Goal: Find specific page/section: Find specific page/section

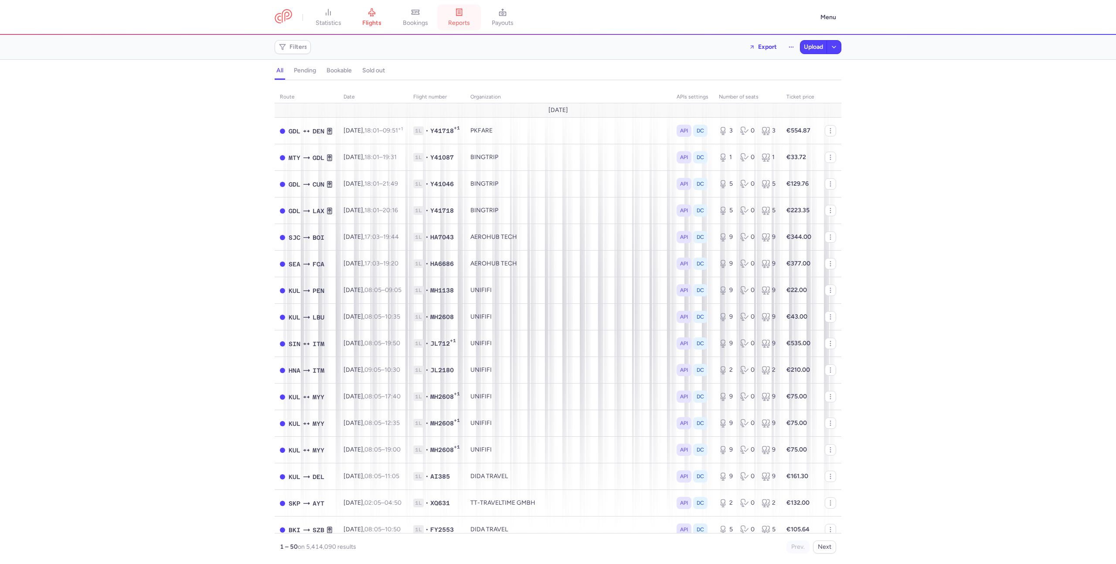
click at [459, 16] on icon at bounding box center [459, 12] width 9 height 9
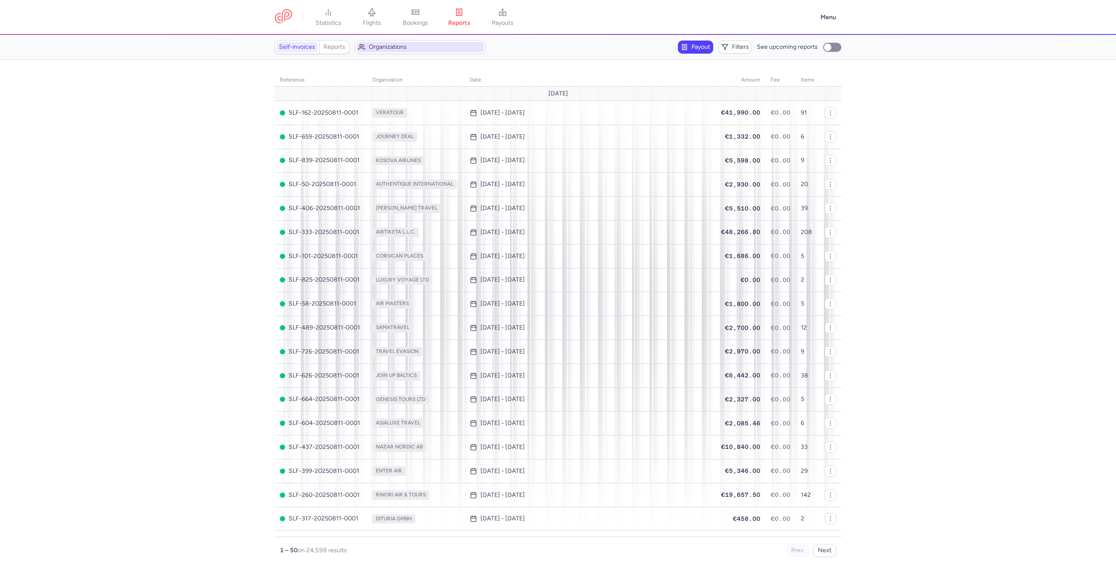
click at [398, 44] on span "Organizations" at bounding box center [425, 47] width 113 height 7
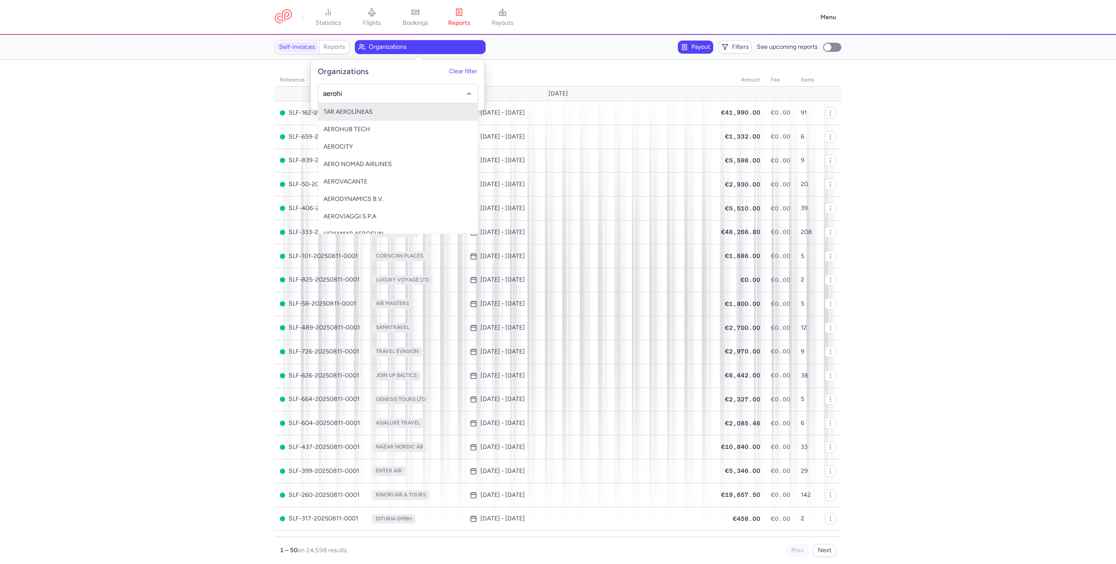
type input "aeroh"
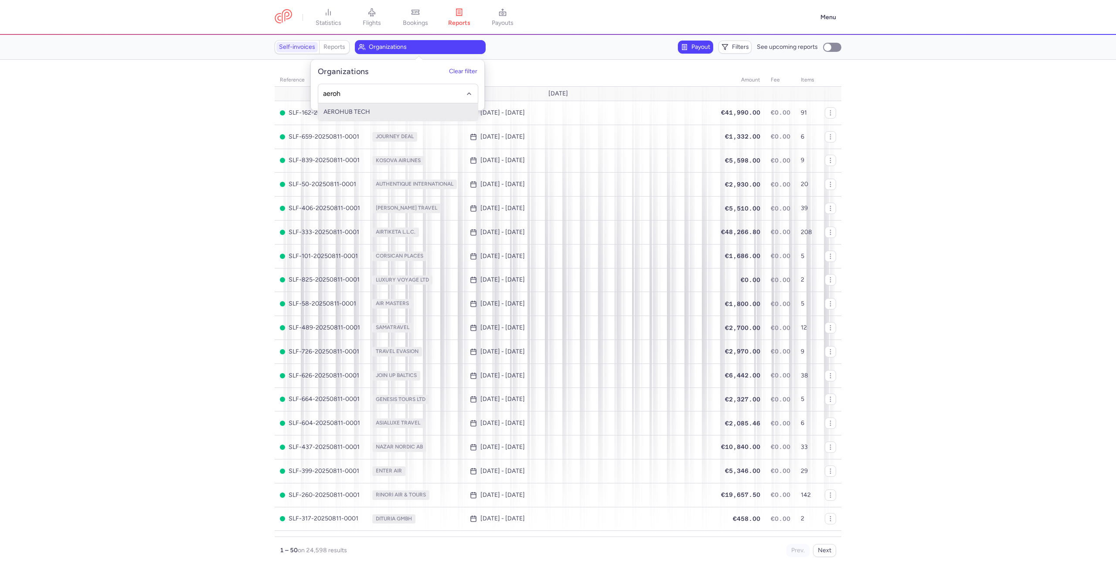
click at [374, 112] on span "AEROHUB TECH" at bounding box center [398, 111] width 160 height 17
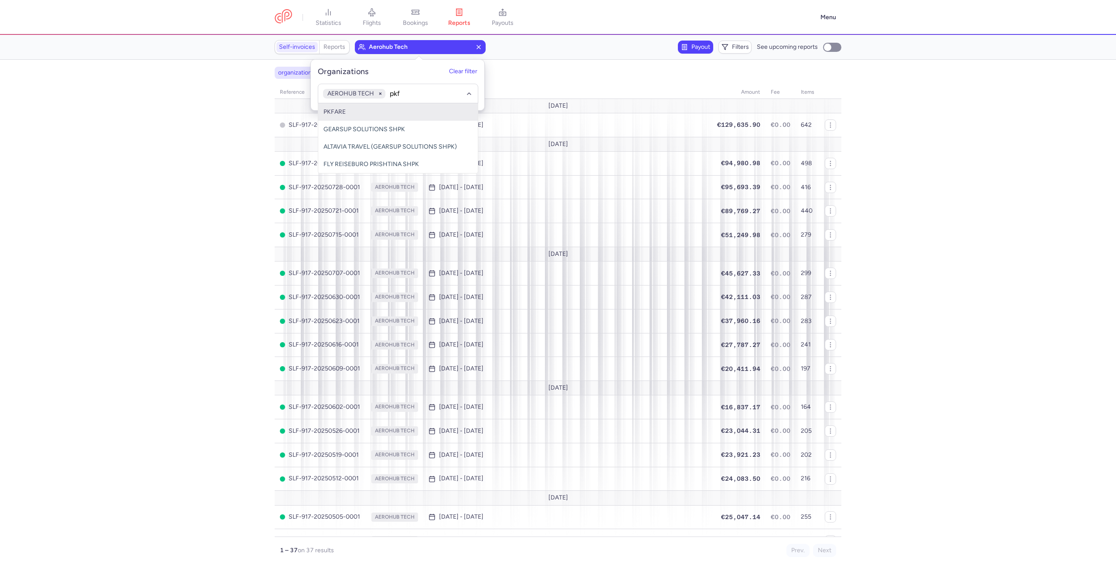
type input "pkfa"
click at [398, 114] on span "PKFARE" at bounding box center [398, 111] width 160 height 17
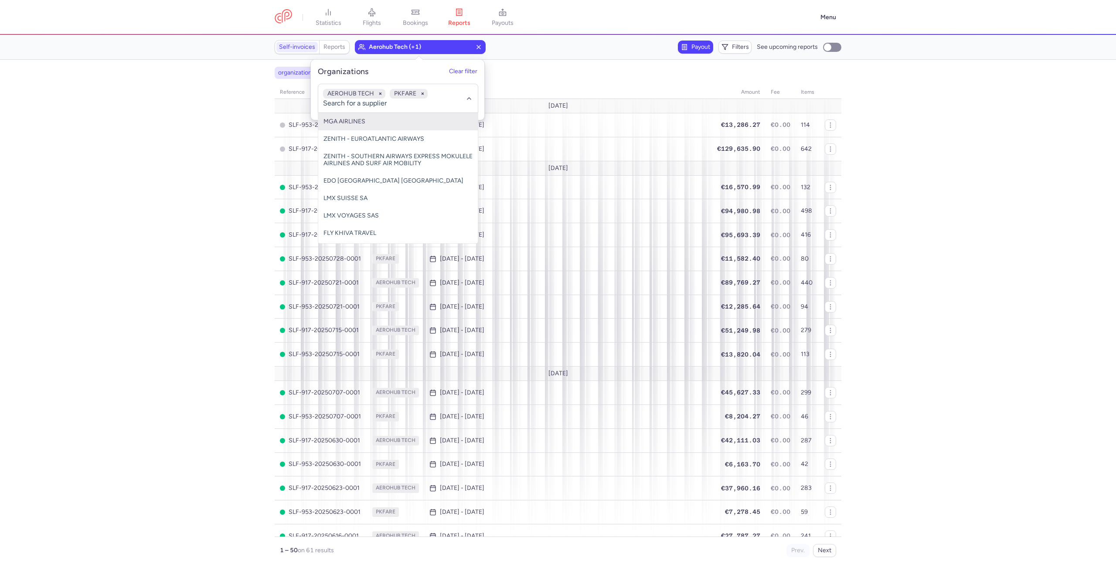
click at [168, 180] on section "organizations names: AEROHUB TECH,PKFARE reference organization date amount fee…" at bounding box center [558, 312] width 1116 height 504
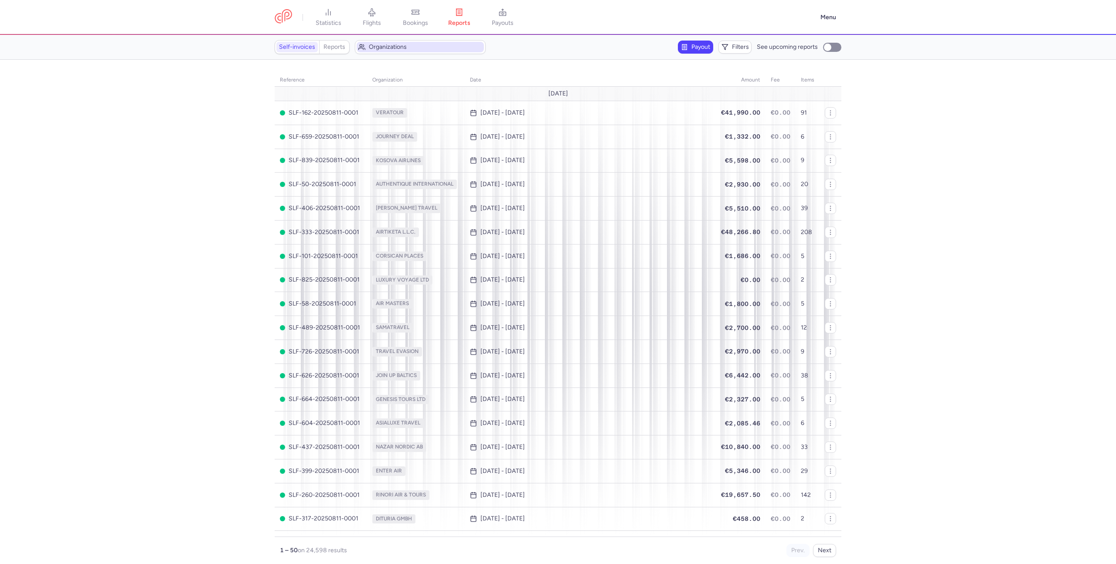
click at [403, 50] on span "Organizations" at bounding box center [425, 47] width 113 height 7
type input "aerohub"
click at [359, 111] on span "AEROHUB TECH" at bounding box center [346, 111] width 47 height 7
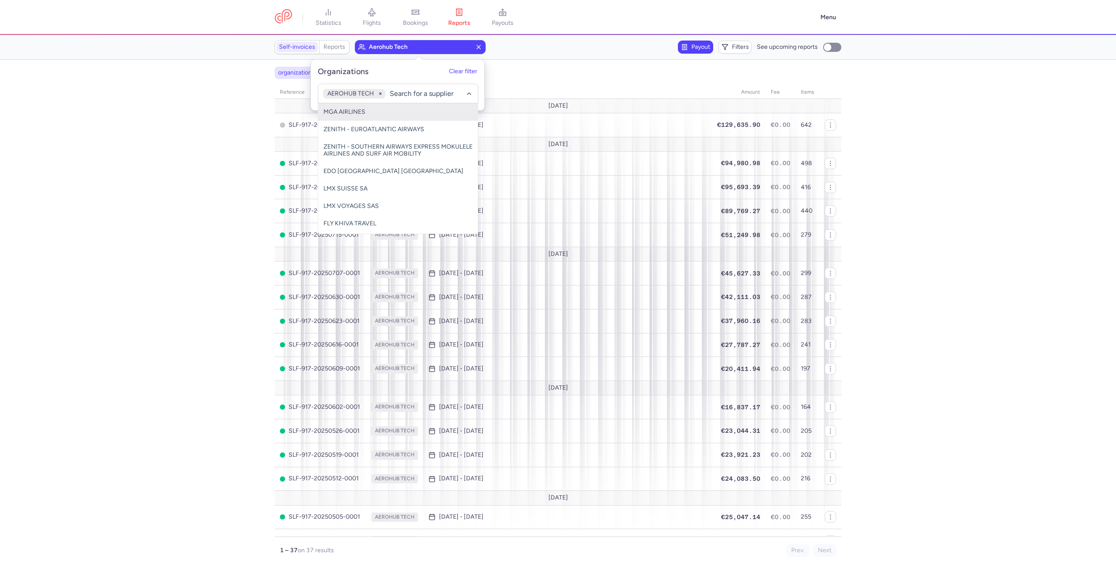
click at [903, 127] on section "organizations names: AEROHUB TECH reference organization date amount fee items …" at bounding box center [558, 312] width 1116 height 504
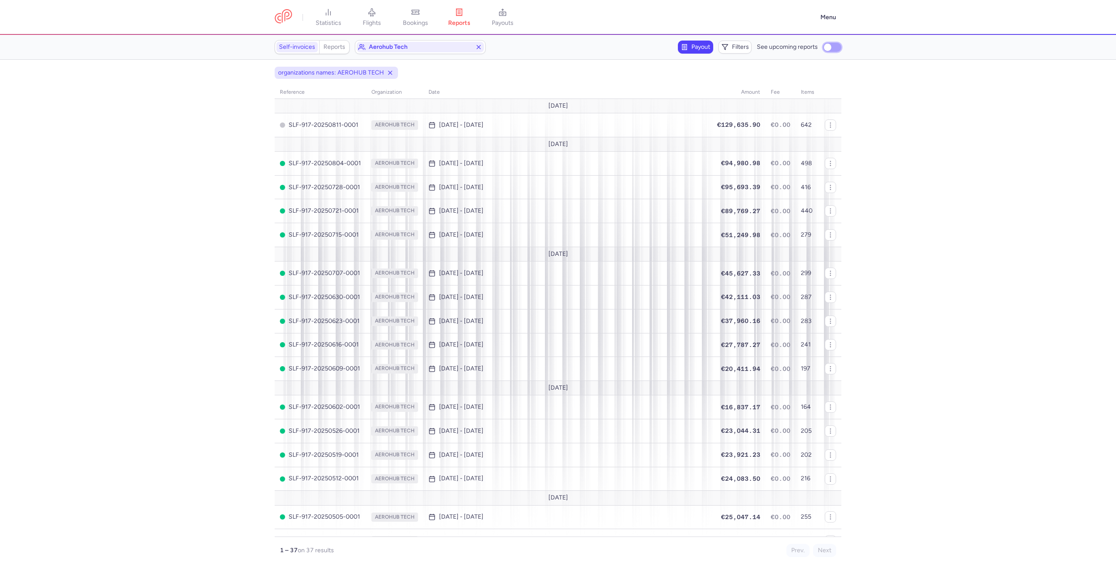
click at [835, 48] on input "See upcoming reports" at bounding box center [832, 47] width 18 height 9
checkbox input "true"
